Goal: Navigation & Orientation: Find specific page/section

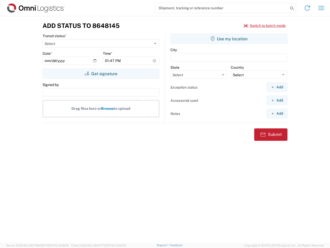
click at [222, 8] on input "search" at bounding box center [222, 8] width 134 height 10
click at [292, 8] on icon at bounding box center [291, 8] width 7 height 7
click at [307, 8] on icon at bounding box center [307, 8] width 8 height 8
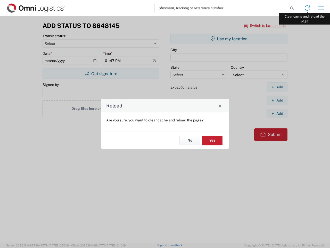
click at [321, 8] on div "Reload Are you sure, you want to clear cache and reload the page? No Yes" at bounding box center [165, 124] width 330 height 248
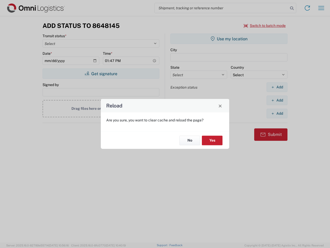
click at [265, 26] on div "Reload Are you sure, you want to clear cache and reload the page? No Yes" at bounding box center [165, 124] width 330 height 248
click at [101, 74] on div "Reload Are you sure, you want to clear cache and reload the page? No Yes" at bounding box center [165, 124] width 330 height 248
click at [229, 39] on div "Reload Are you sure, you want to clear cache and reload the page? No Yes" at bounding box center [165, 124] width 330 height 248
click at [277, 87] on div "Reload Are you sure, you want to clear cache and reload the page? No Yes" at bounding box center [165, 124] width 330 height 248
click at [277, 100] on div "Reload Are you sure, you want to clear cache and reload the page? No Yes" at bounding box center [165, 124] width 330 height 248
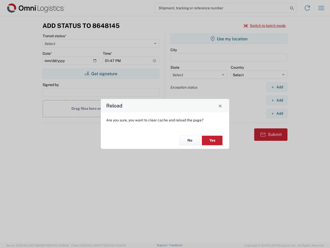
click at [277, 113] on div "Reload Are you sure, you want to clear cache and reload the page? No Yes" at bounding box center [165, 124] width 330 height 248
